Goal: Task Accomplishment & Management: Use online tool/utility

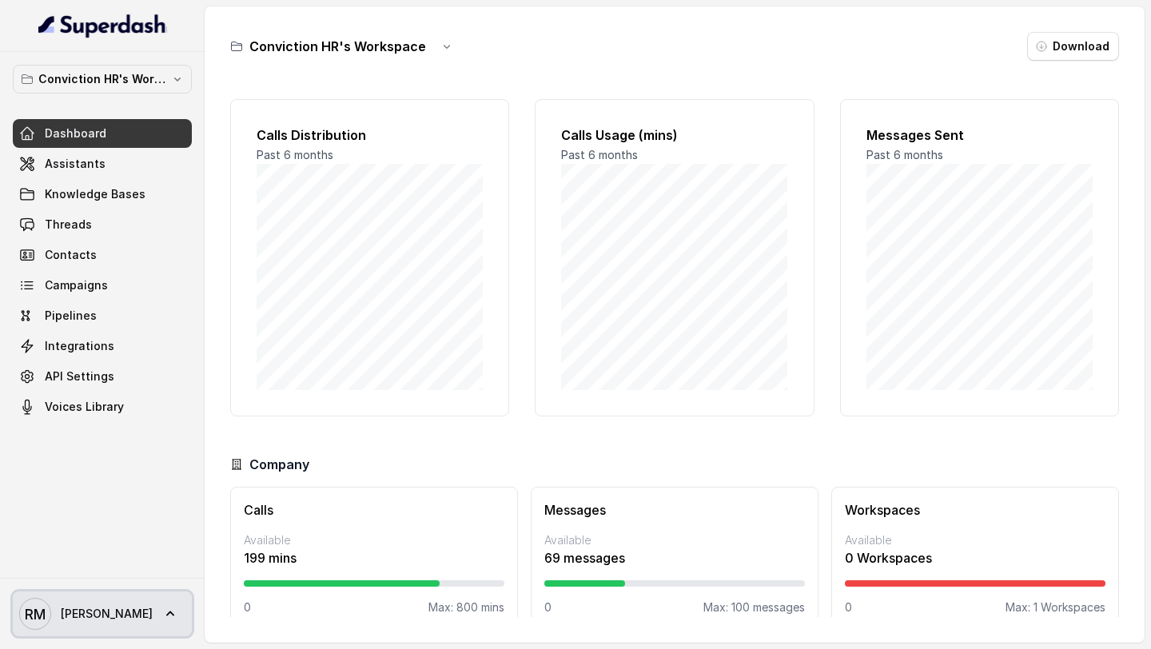
click at [75, 614] on span "Rajesh" at bounding box center [107, 614] width 92 height 16
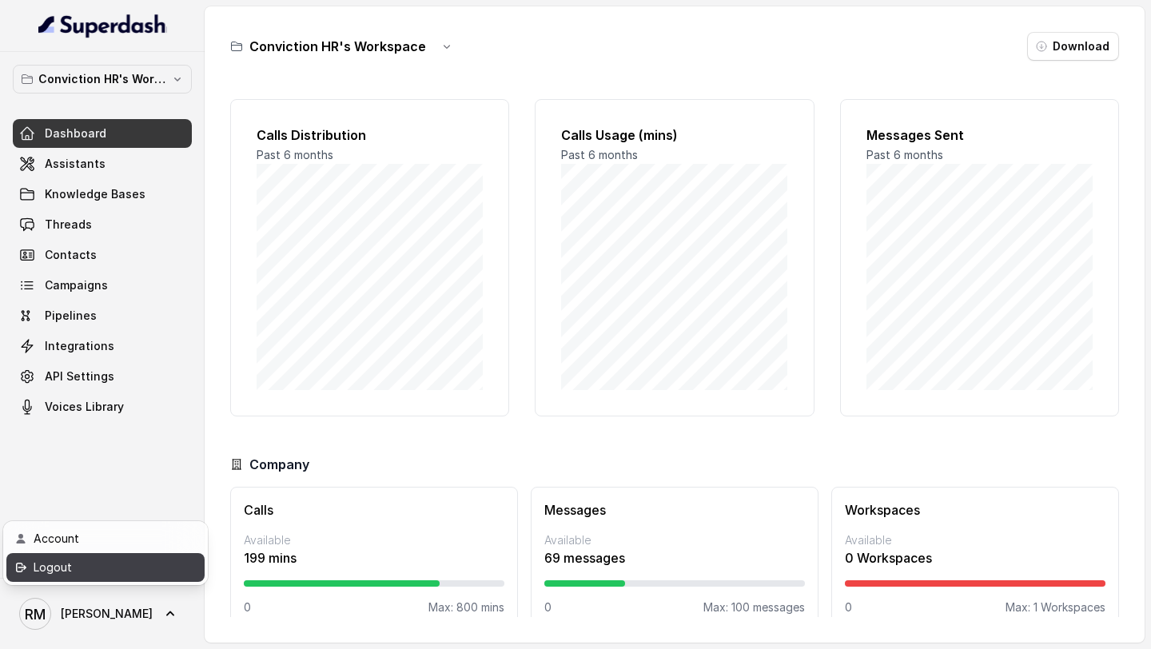
click at [110, 579] on link "Logout" at bounding box center [105, 567] width 198 height 29
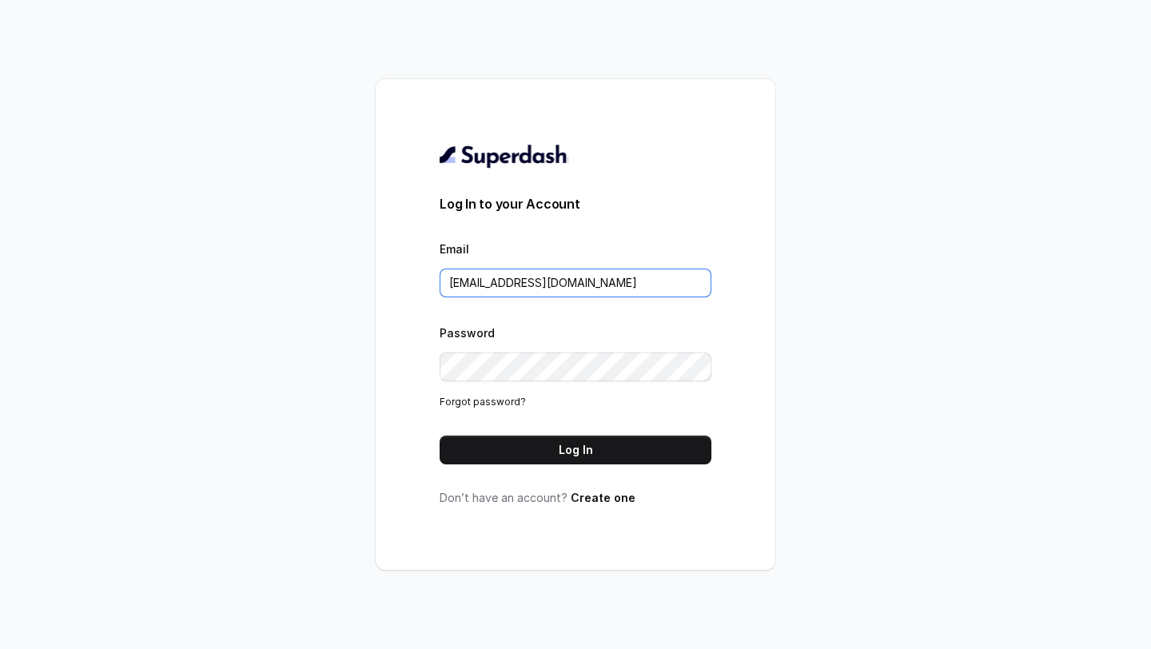
click at [557, 291] on input "rajesh.mudhliar@convictionhr.com" at bounding box center [575, 282] width 272 height 29
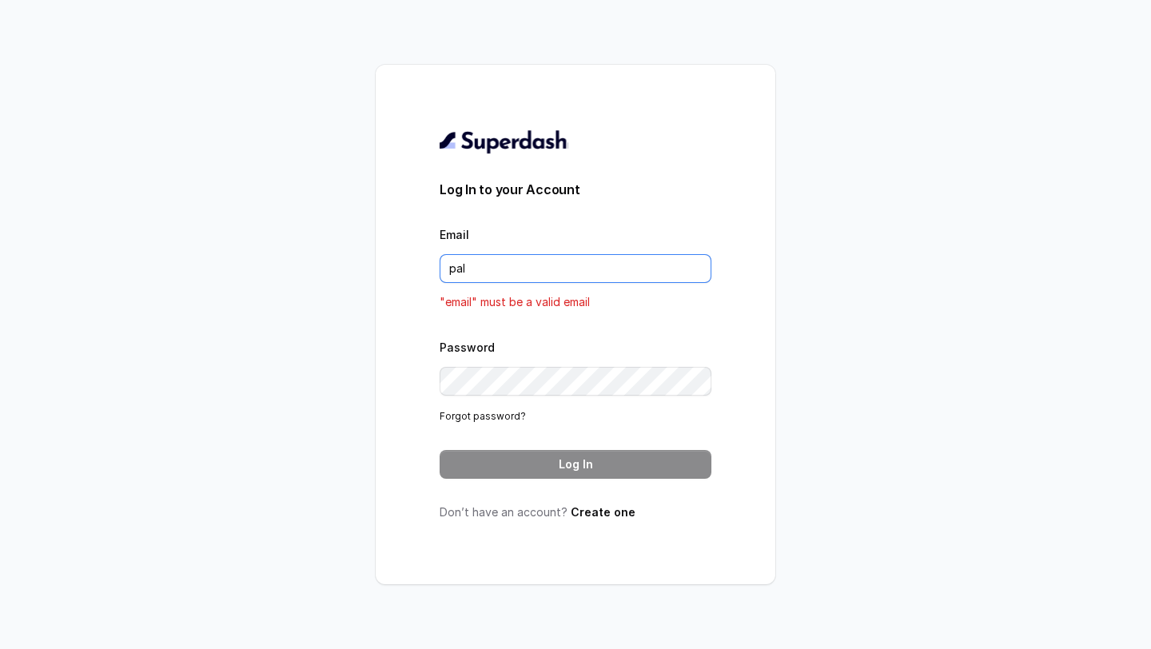
type input "pallavi.pr@lifecell.in"
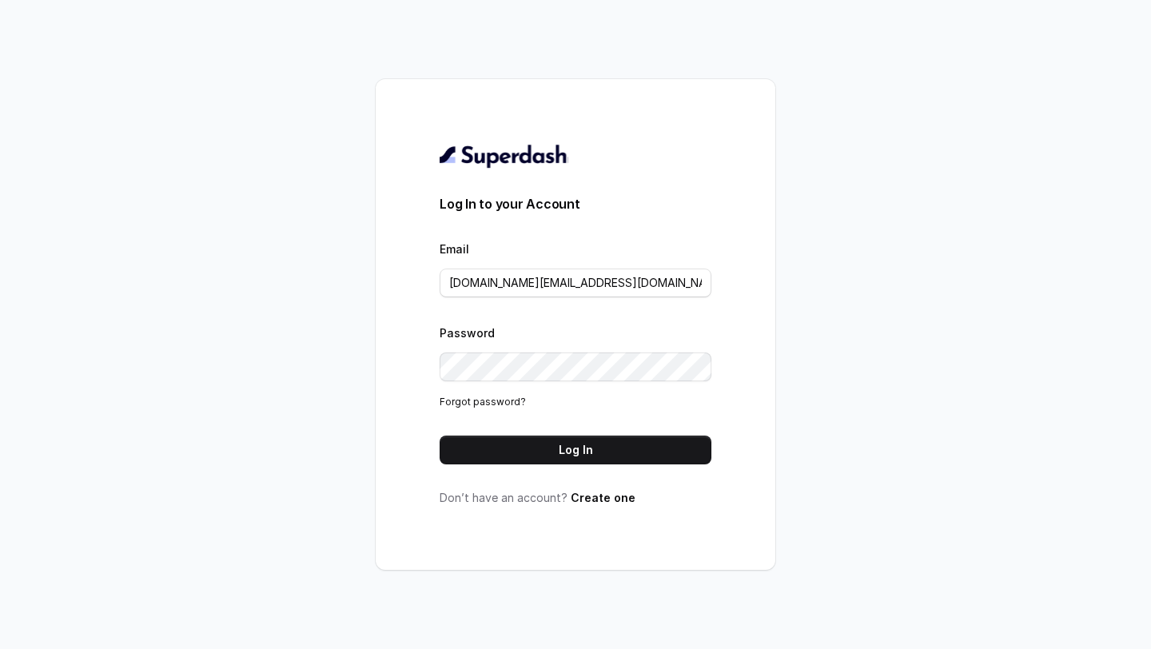
click at [580, 469] on div "Log In to your Account Email pallavi.pr@lifecell.in Password Forgot password? L…" at bounding box center [575, 324] width 272 height 363
click at [580, 459] on button "Log In" at bounding box center [575, 449] width 272 height 29
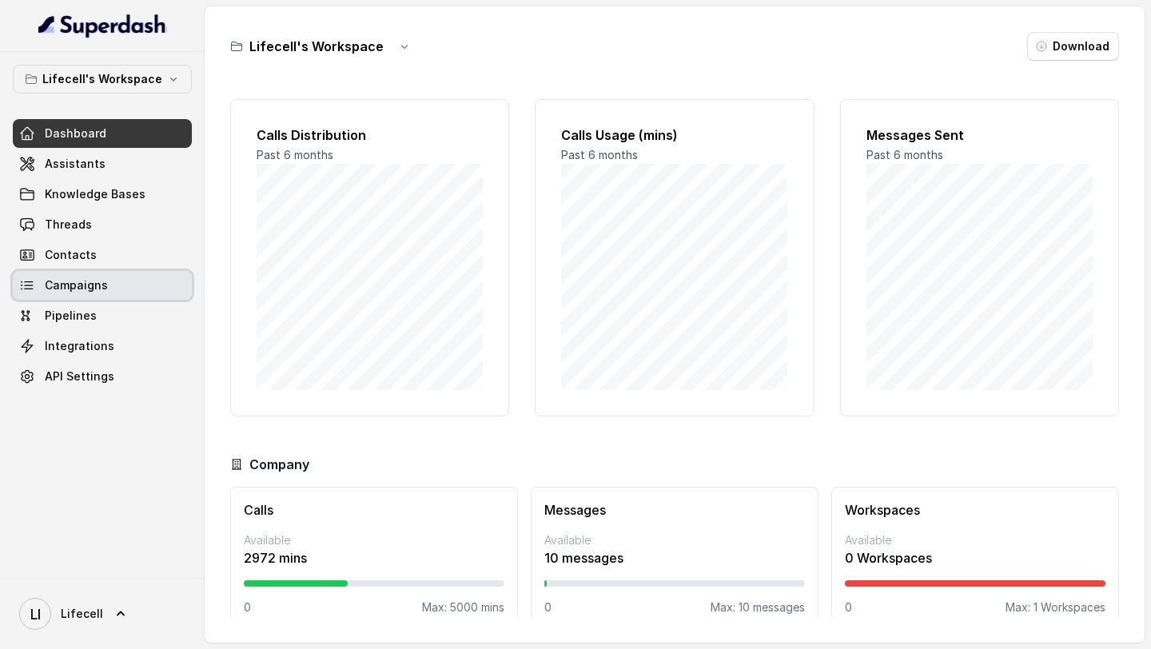
click at [85, 283] on span "Campaigns" at bounding box center [76, 285] width 63 height 16
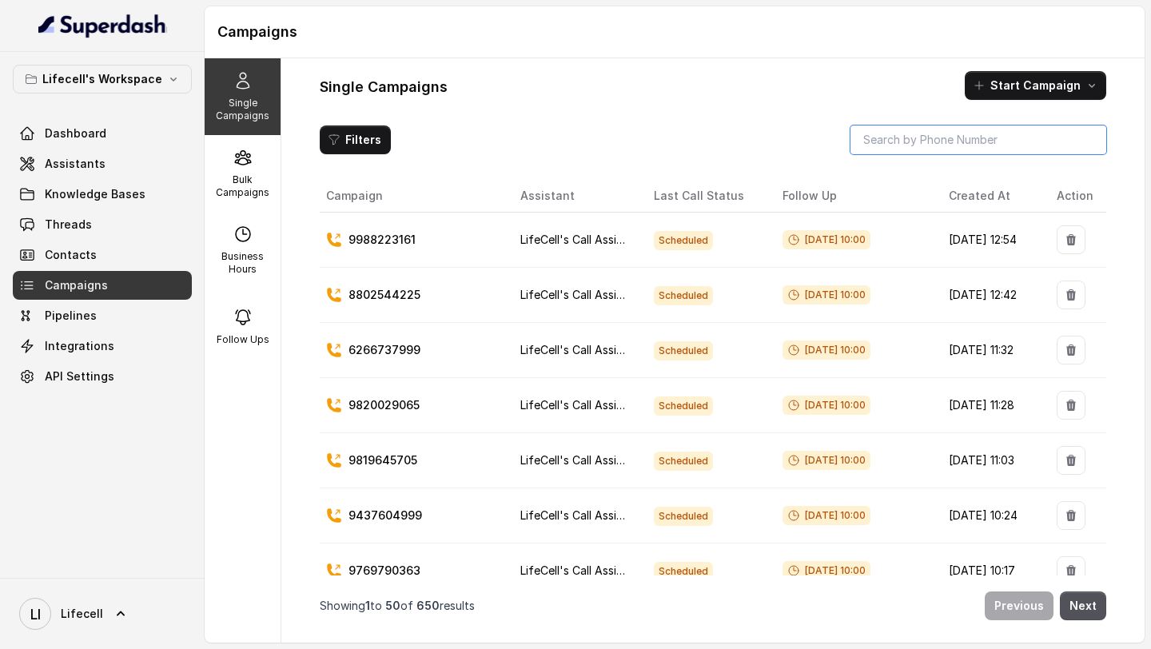
click at [993, 139] on input "search" at bounding box center [978, 139] width 256 height 29
paste input "9997390840"
type input "9997390840"
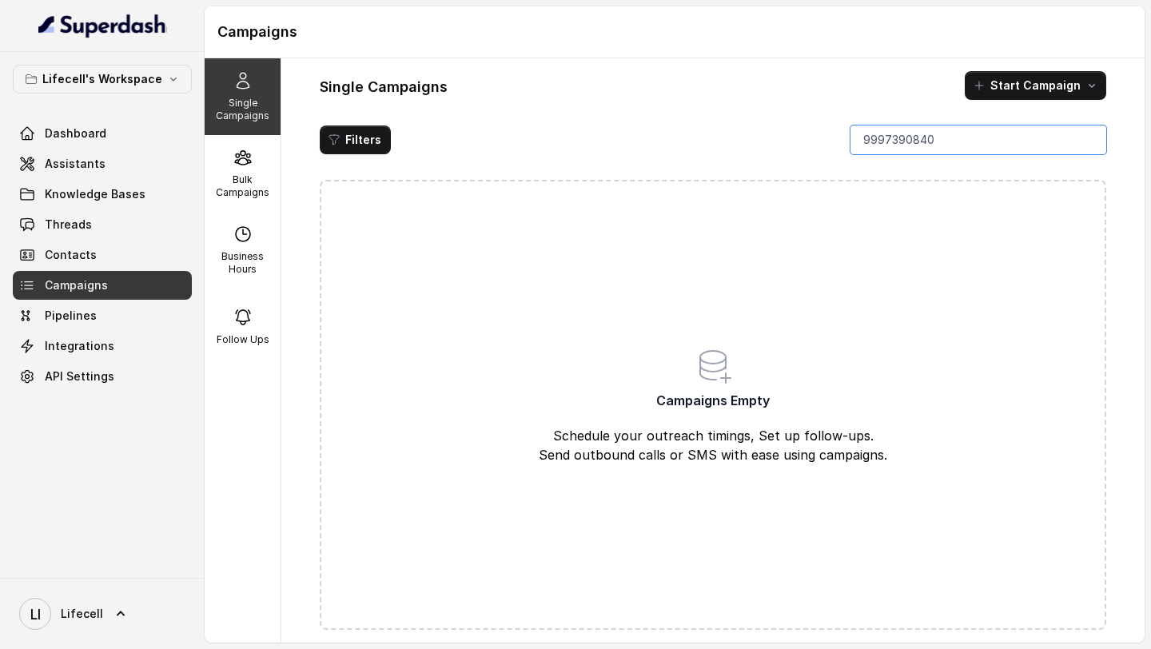
click at [964, 130] on input "9997390840" at bounding box center [978, 139] width 256 height 29
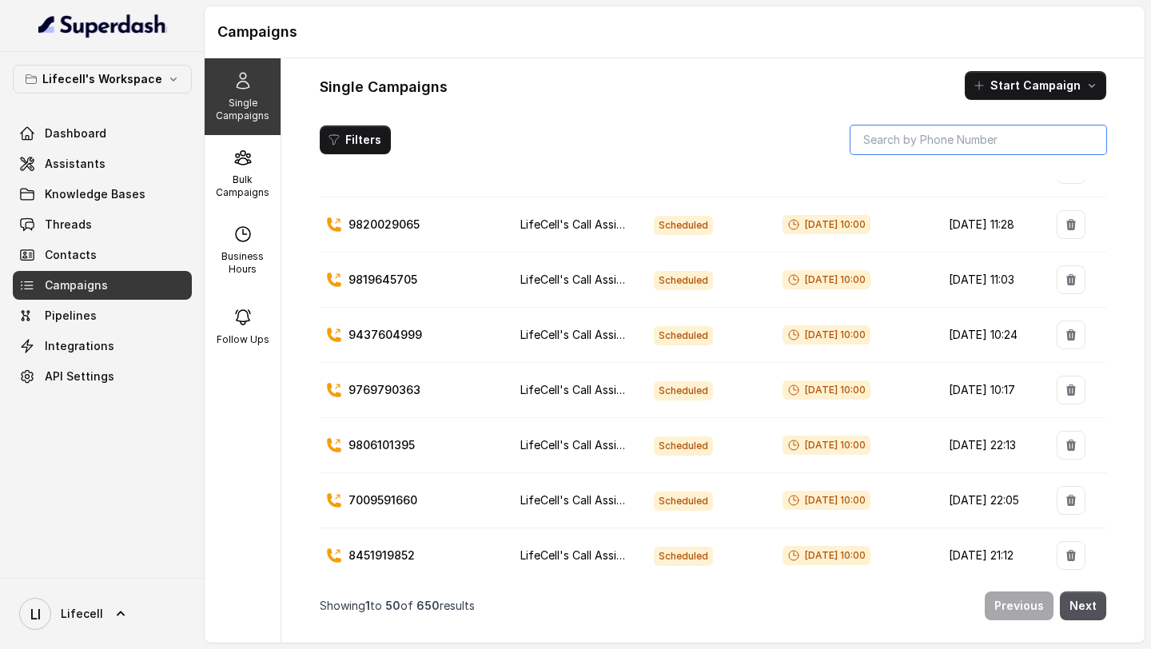
scroll to position [214, 0]
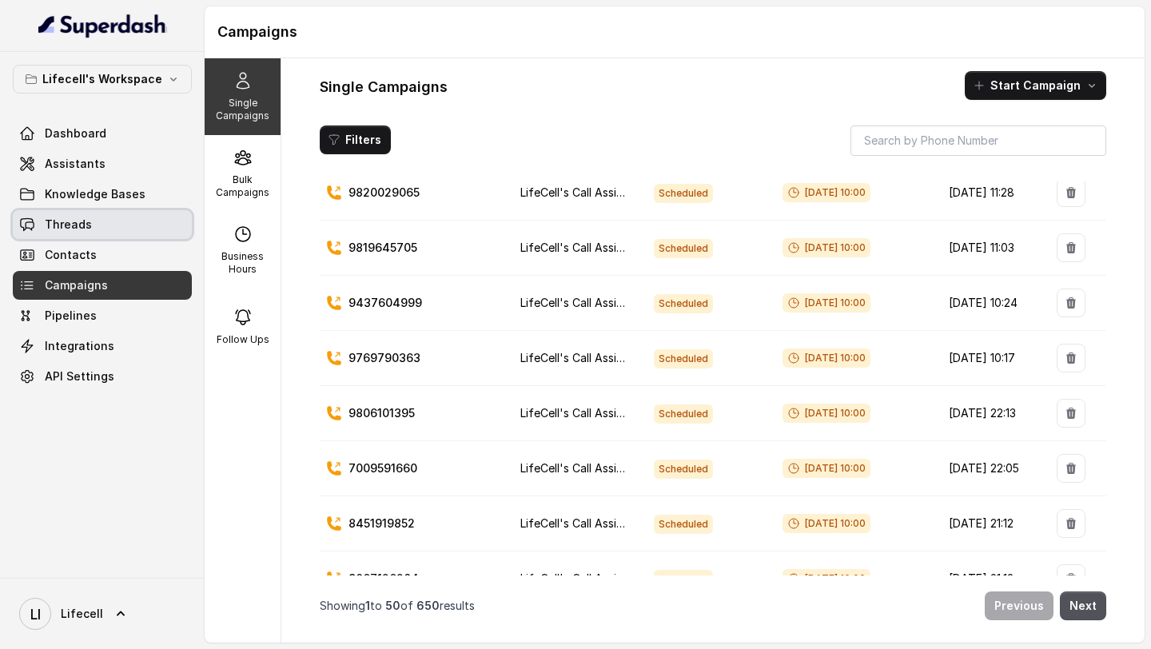
click at [89, 230] on link "Threads" at bounding box center [102, 224] width 179 height 29
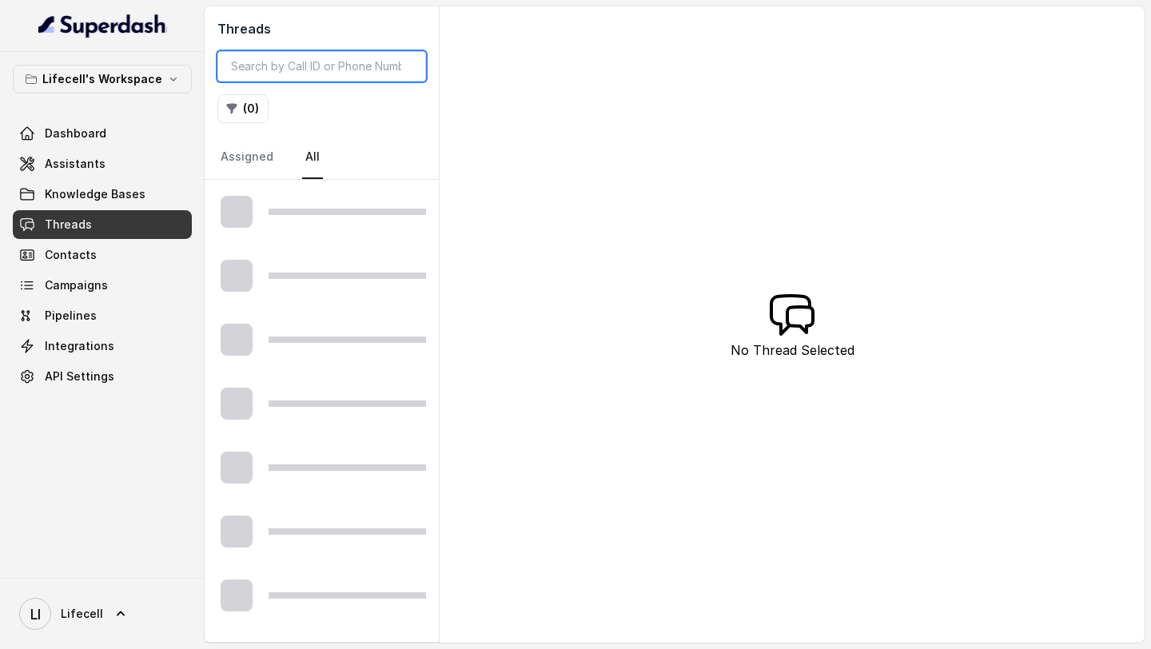
click at [315, 54] on input "search" at bounding box center [321, 66] width 209 height 30
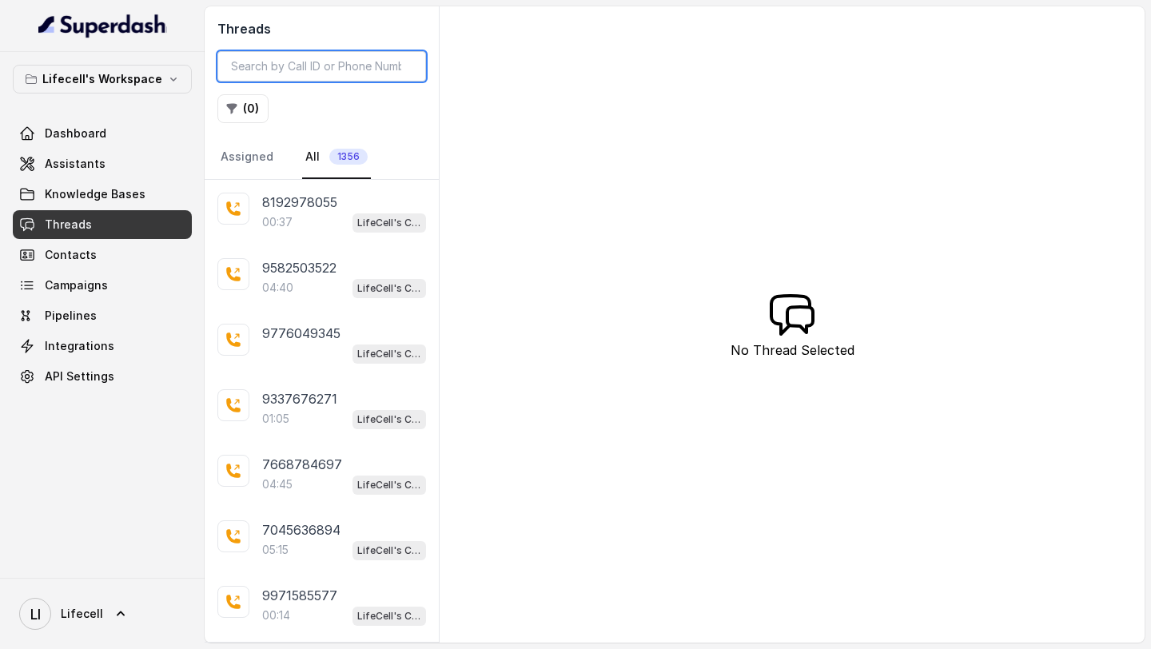
paste input "9997390840"
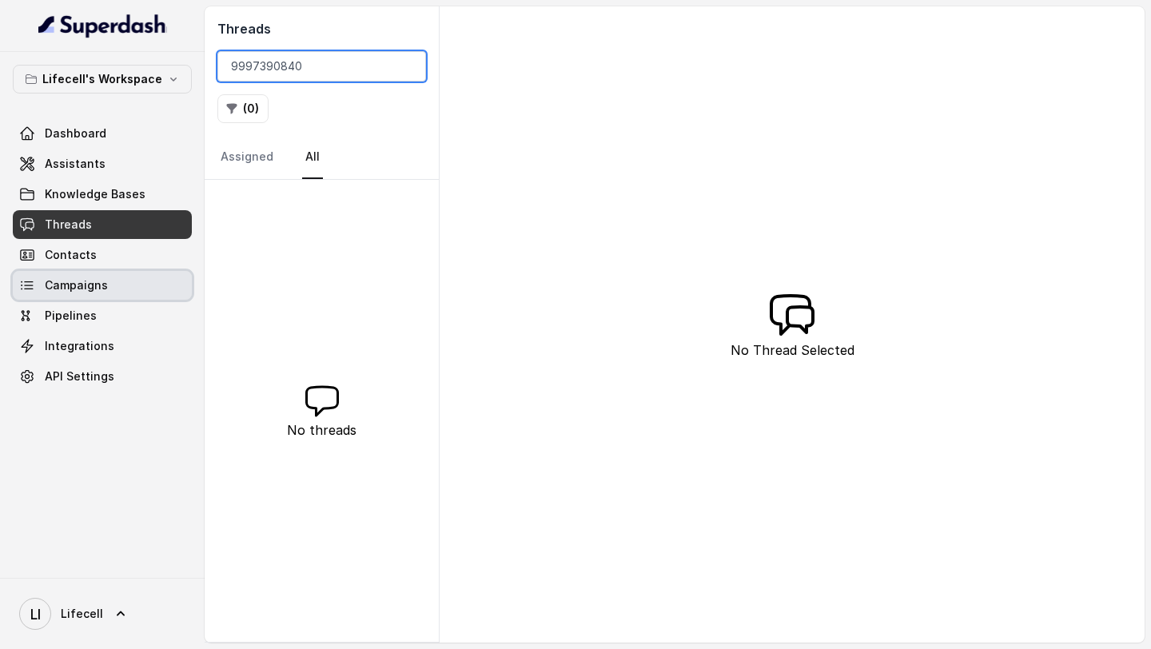
type input "9997390840"
click at [98, 280] on span "Campaigns" at bounding box center [76, 285] width 63 height 16
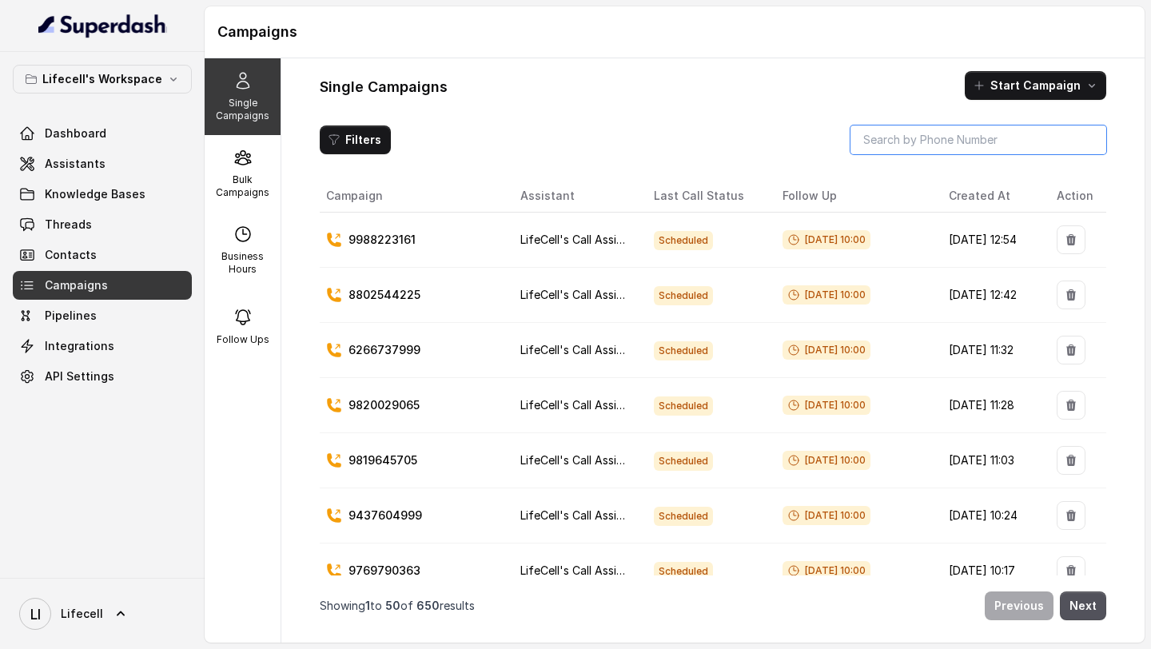
click at [949, 135] on input "search" at bounding box center [978, 139] width 256 height 29
paste input "9997390840"
type input "9997390840"
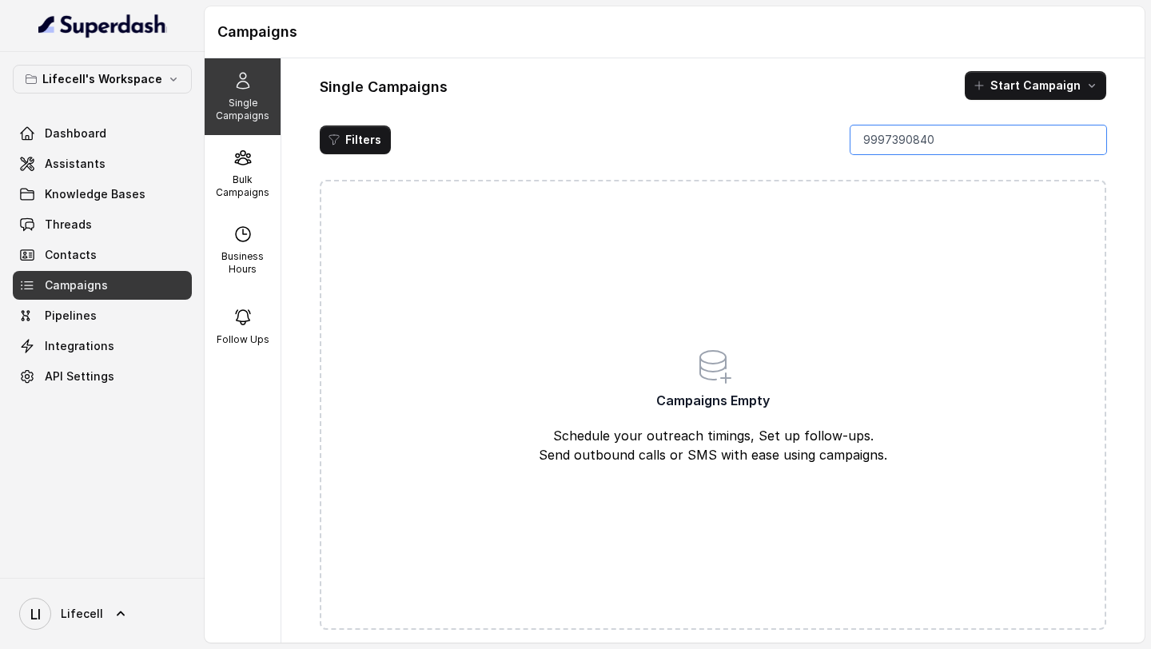
click at [1088, 141] on input "9997390840" at bounding box center [978, 139] width 256 height 29
